Goal: Task Accomplishment & Management: Complete application form

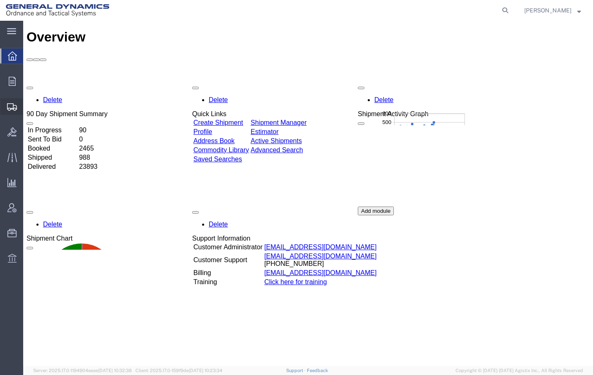
click at [0, 0] on span "Create Shipment" at bounding box center [0, 0] width 0 height 0
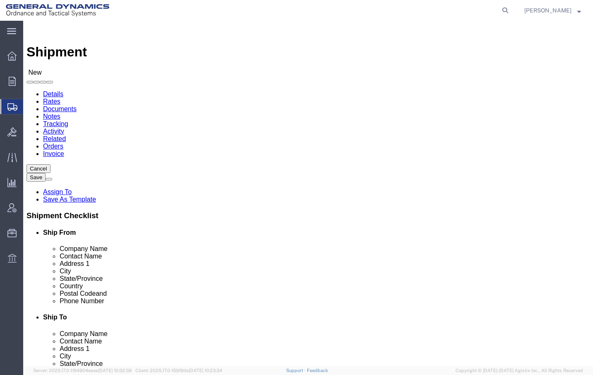
select select
click input "text"
type input "aa"
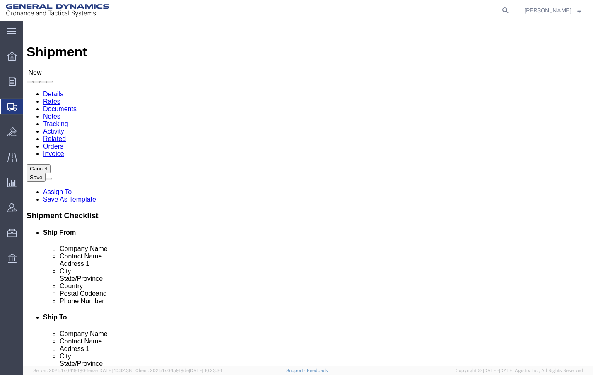
click p "- General Dynamics - OTS ([PERSON_NAME]) - ([PERSON_NAME]) [STREET_ADDRESS][PER…"
select select "IL"
type input "[PERSON_NAME]"
click input "text"
type input "GENERAL DYNAMICS-OTS"
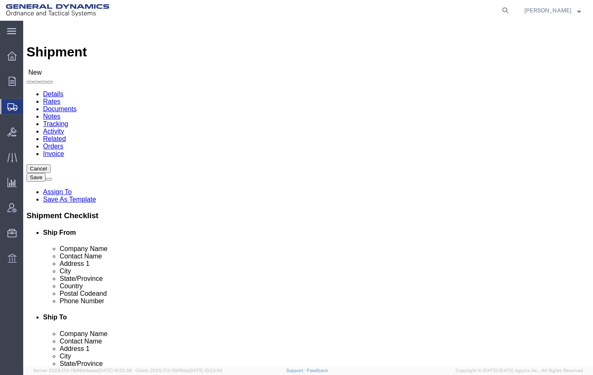
type input "[PERSON_NAME]"
type input "[STREET_ADDRESS]"
type input "LINCOLN"
type input "N"
type input "NE"
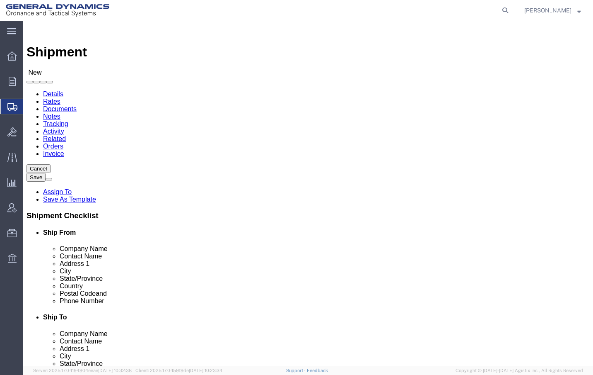
type input "NEB"
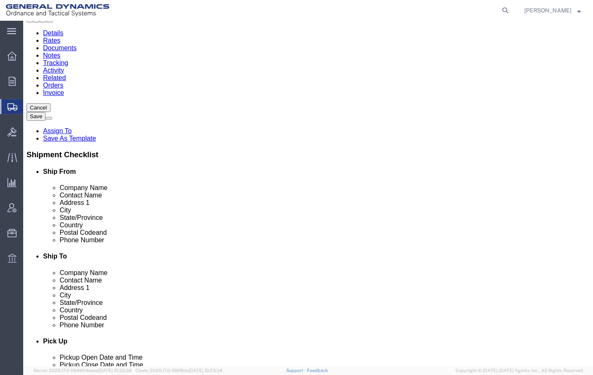
scroll to position [166, 0]
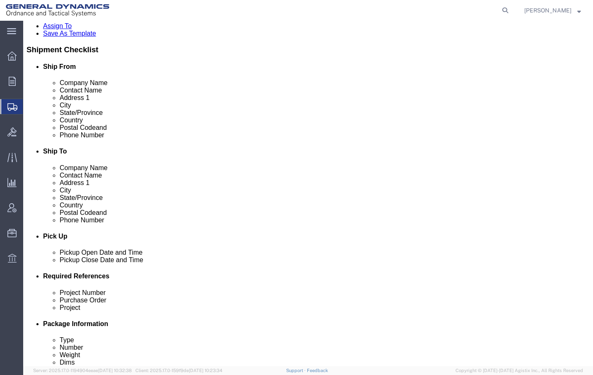
type input "68504-1107"
click input "text"
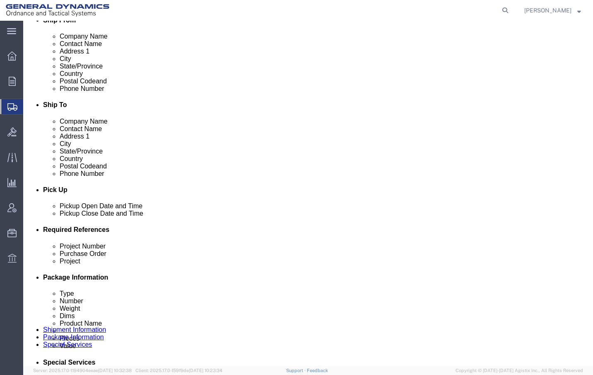
scroll to position [331, 0]
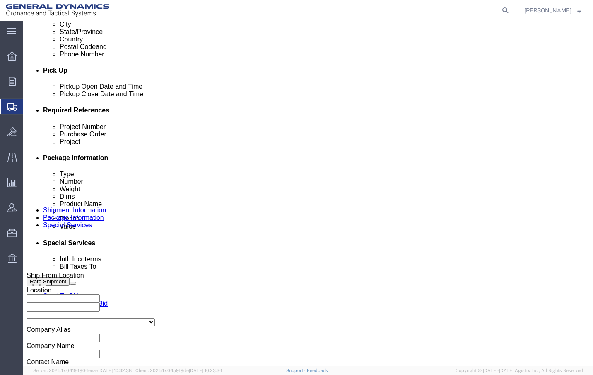
type input "[PHONE_NUMBER]"
click div "[DATE] 12:00 AM"
click input "4:00 PM"
type input "9:00 AM"
click button "Apply"
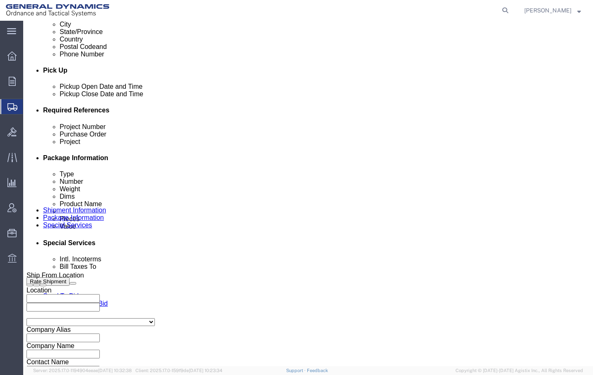
click div "[DATE] 10:00 AM"
type input "3:00 PM"
click button "Apply"
click input "text"
type input "25380"
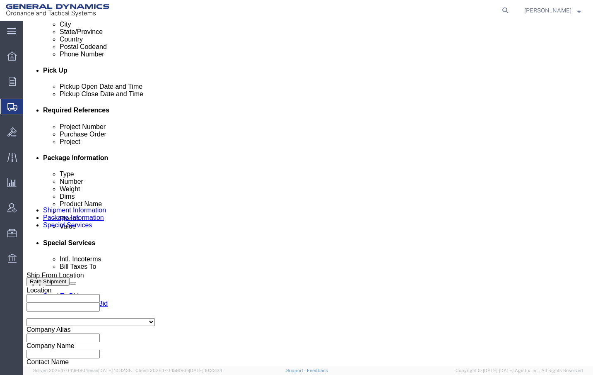
type input "10GIT"
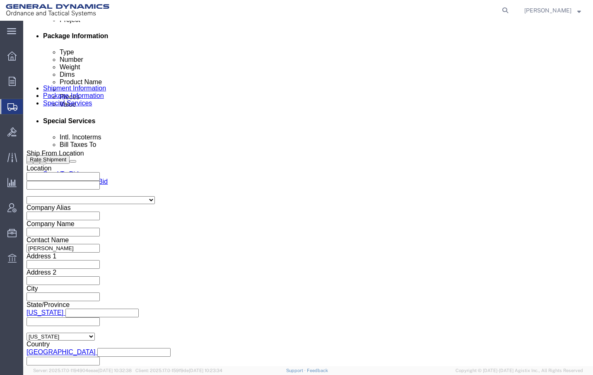
scroll to position [456, 0]
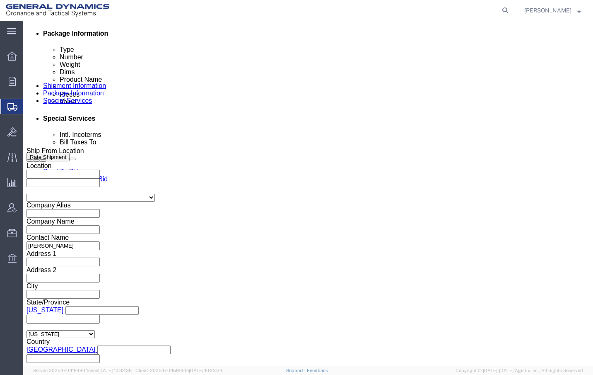
type input "GDOTS-ST [PERSON_NAME]"
click select "Select Air Less than Truckload Multi-Leg Ocean Freight Rail Small Parcel Truckl…"
select select "SMAL"
click select "Select Air Less than Truckload Multi-Leg Ocean Freight Rail Small Parcel Truckl…"
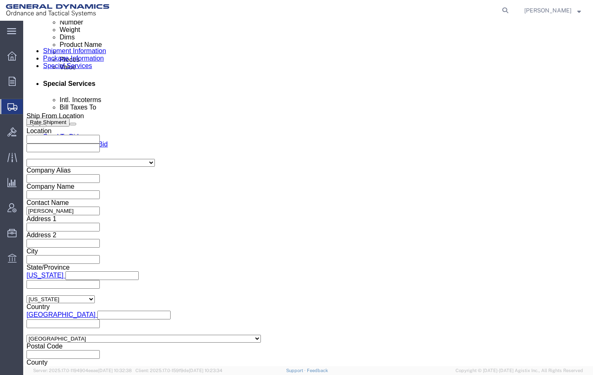
scroll to position [533, 0]
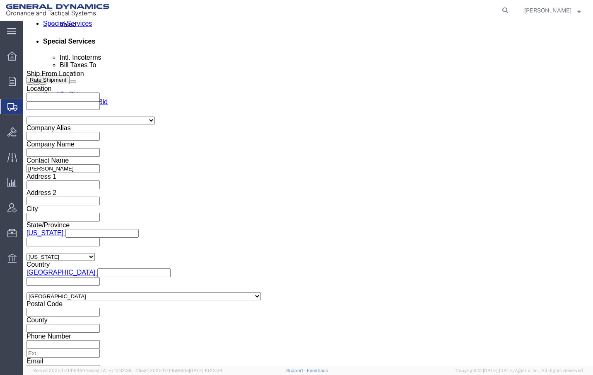
click div
click button "Continue"
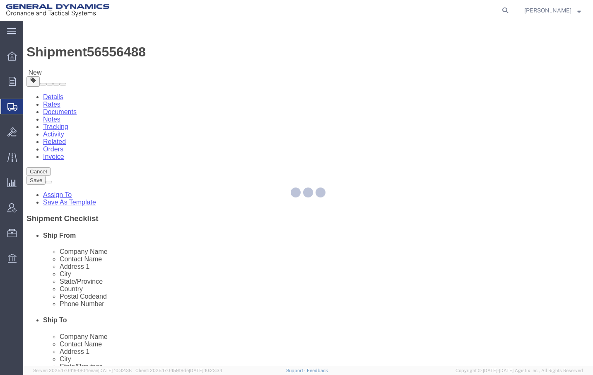
select select "YRPK"
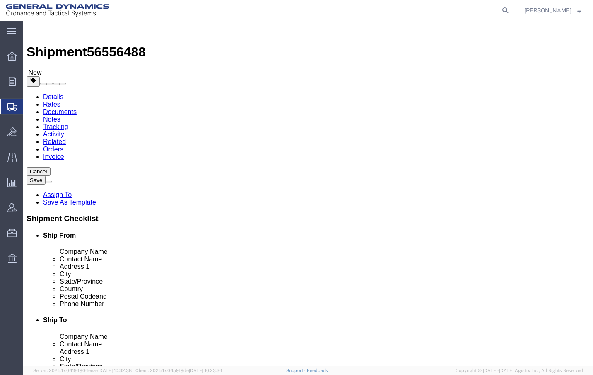
click input "text"
type input "22"
type input "10"
type input "15"
type input "24"
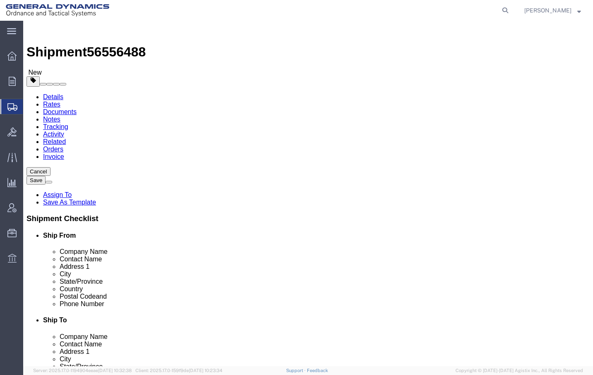
click div "x Package Type Select Envelope Large Box Medium Box PAK Rack Small Box Tube You…"
click link "Add Content"
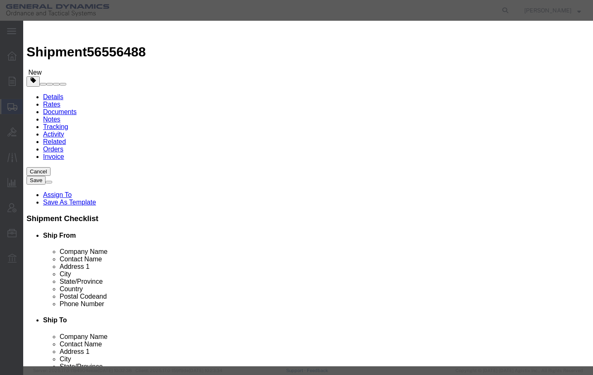
click input "text"
type input "NETWORK ENGINEERING TOOLING KIT"
type input "1"
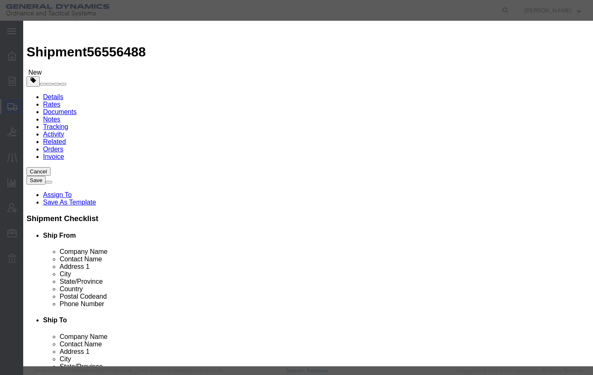
type input "18000"
click button "Save & Close"
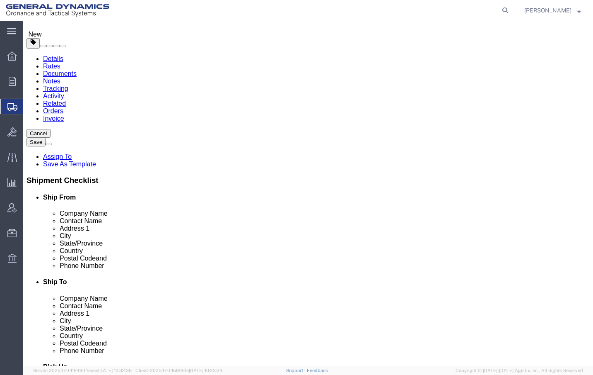
scroll to position [69, 0]
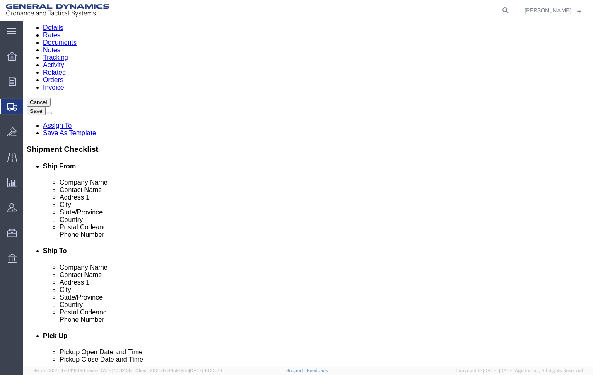
click button "Continue"
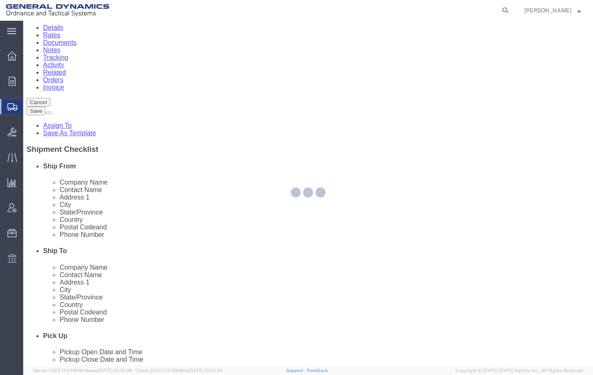
select select
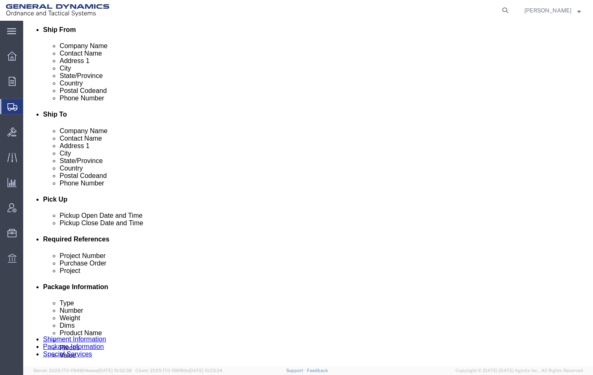
scroll to position [359, 0]
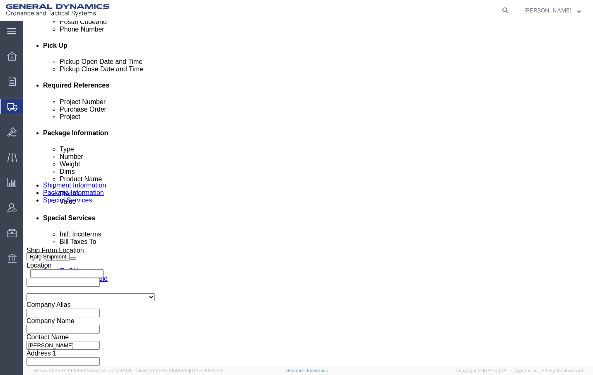
click select "Select Recipient Account Sender/Shipper Third Party Account"
click select "Select DHL FedEx Express UPS"
select select "FedEx Express"
click select "Select DHL FedEx Express UPS"
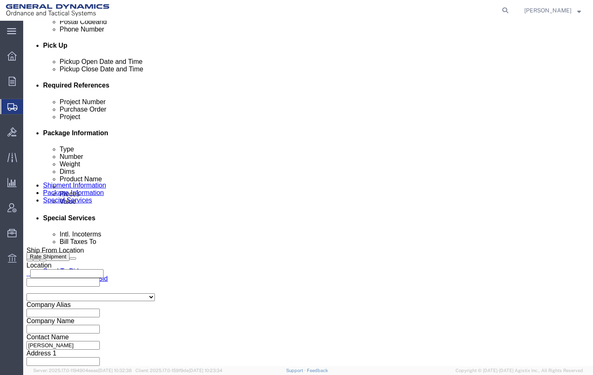
click input "text"
type input "105422997"
click button "Rate Shipment"
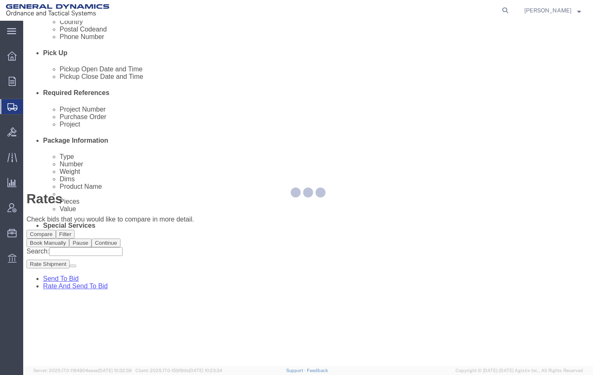
scroll to position [0, 0]
